Goal: Information Seeking & Learning: Learn about a topic

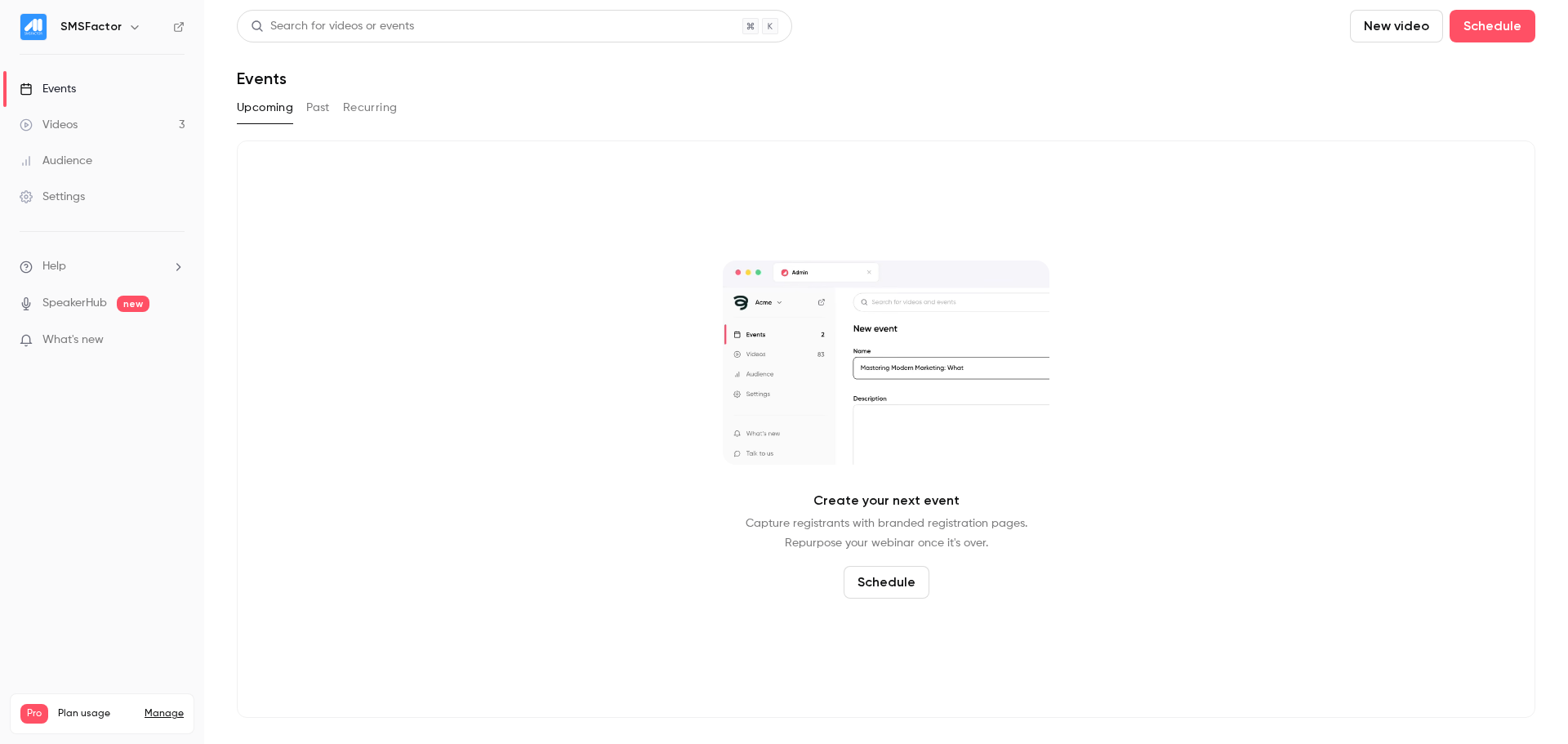
click at [116, 129] on link "Videos 3" at bounding box center [101, 125] width 204 height 36
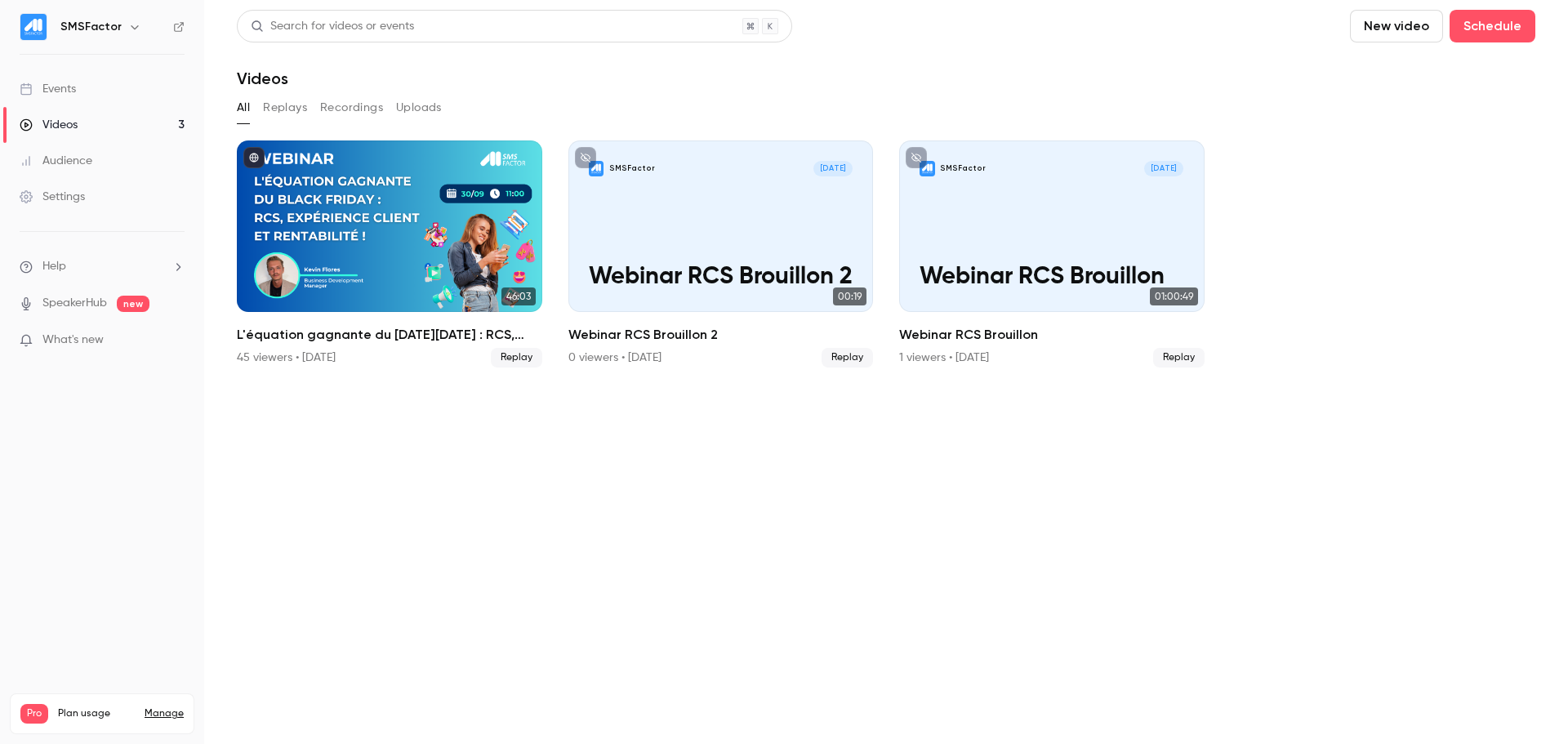
click at [78, 90] on link "Events" at bounding box center [101, 89] width 204 height 36
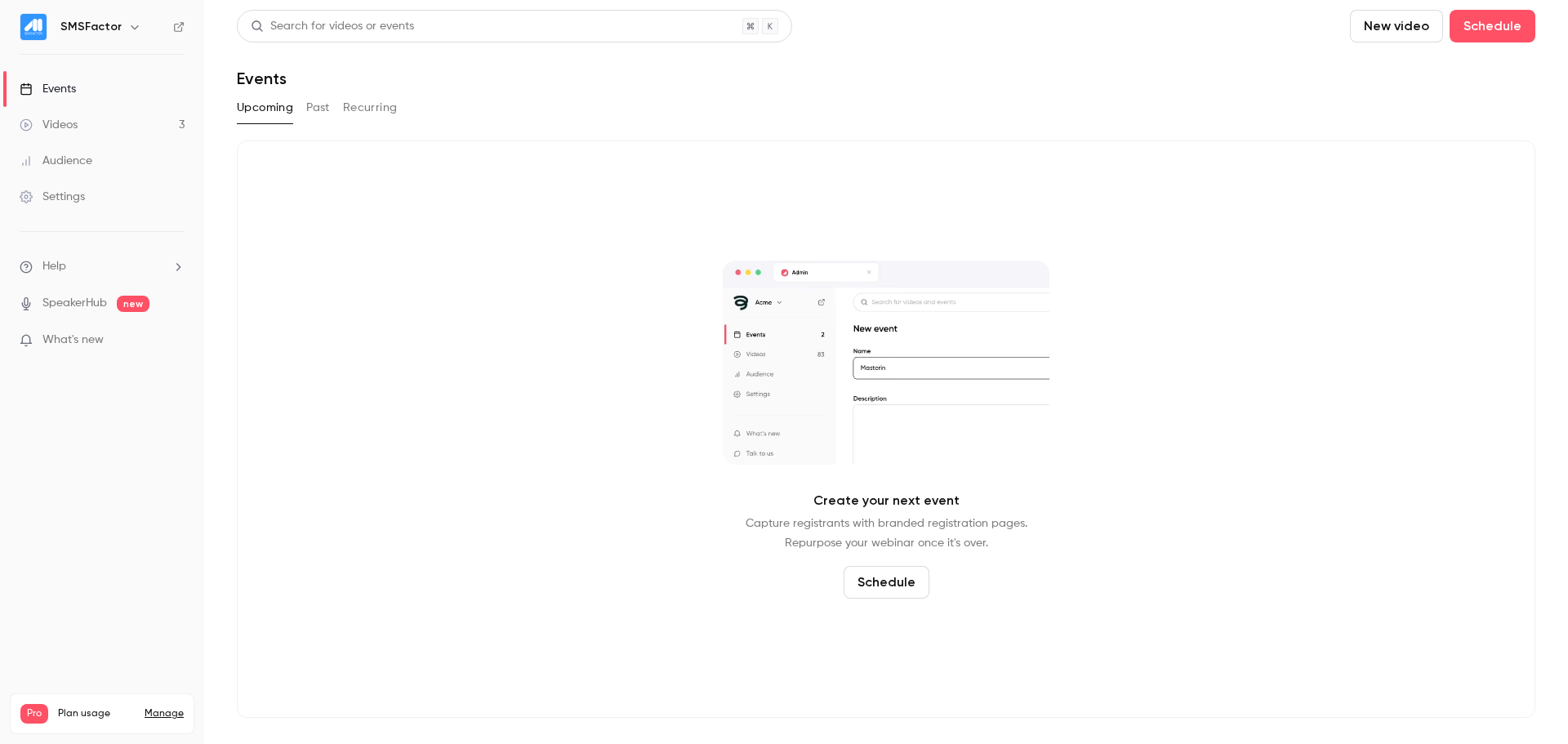
drag, startPoint x: 110, startPoint y: 136, endPoint x: 165, endPoint y: 141, distance: 55.2
click at [108, 138] on link "Videos 3" at bounding box center [101, 125] width 204 height 36
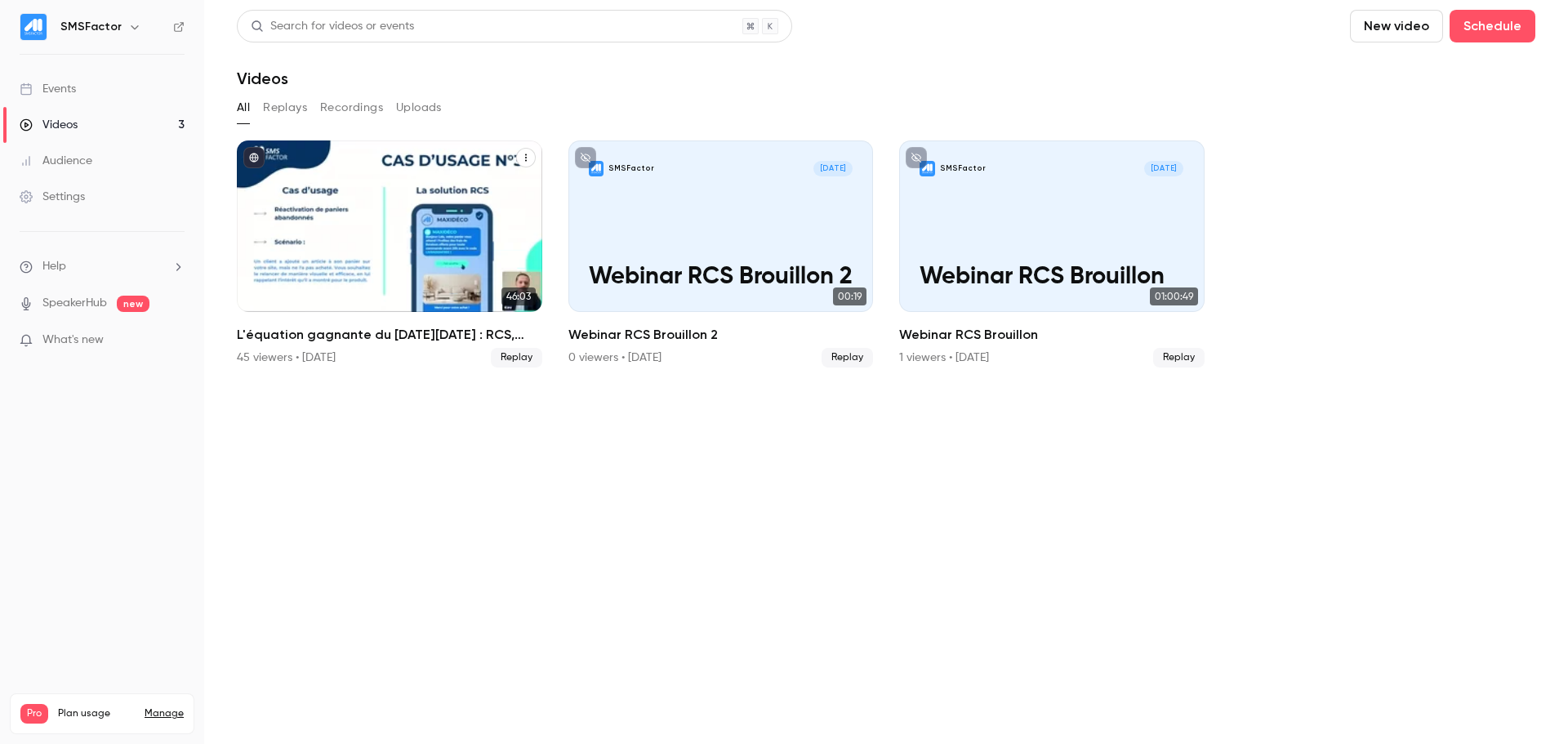
click at [355, 176] on div "L'équation gagnante du Black Friday : RCS, expérience client et rentabilité !" at bounding box center [389, 225] width 305 height 172
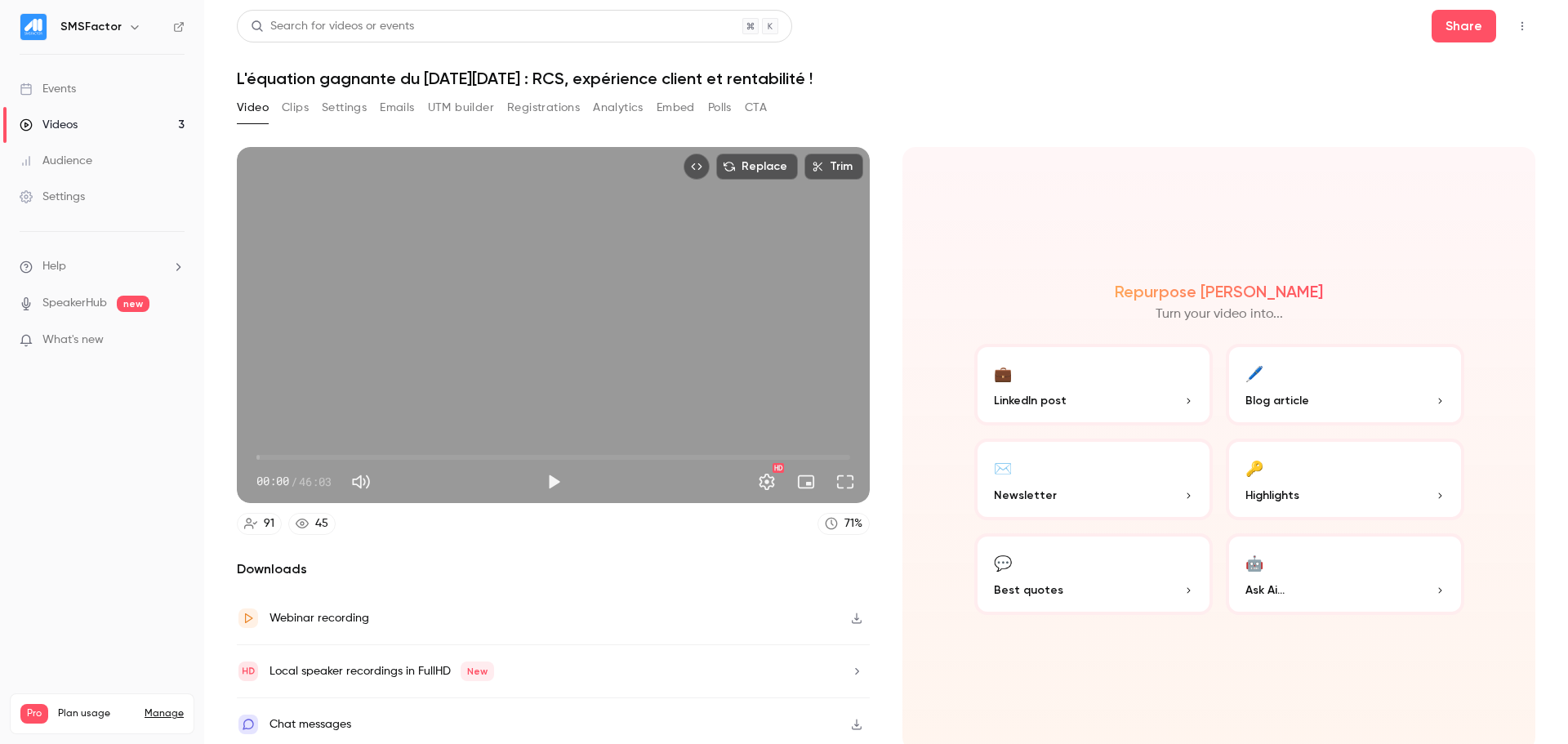
click at [576, 123] on div "Video Clips Settings Emails UTM builder Registrations Analytics Embed Polls CTA" at bounding box center [502, 111] width 530 height 33
click at [568, 101] on button "Registrations" at bounding box center [543, 108] width 72 height 26
